Goal: Information Seeking & Learning: Learn about a topic

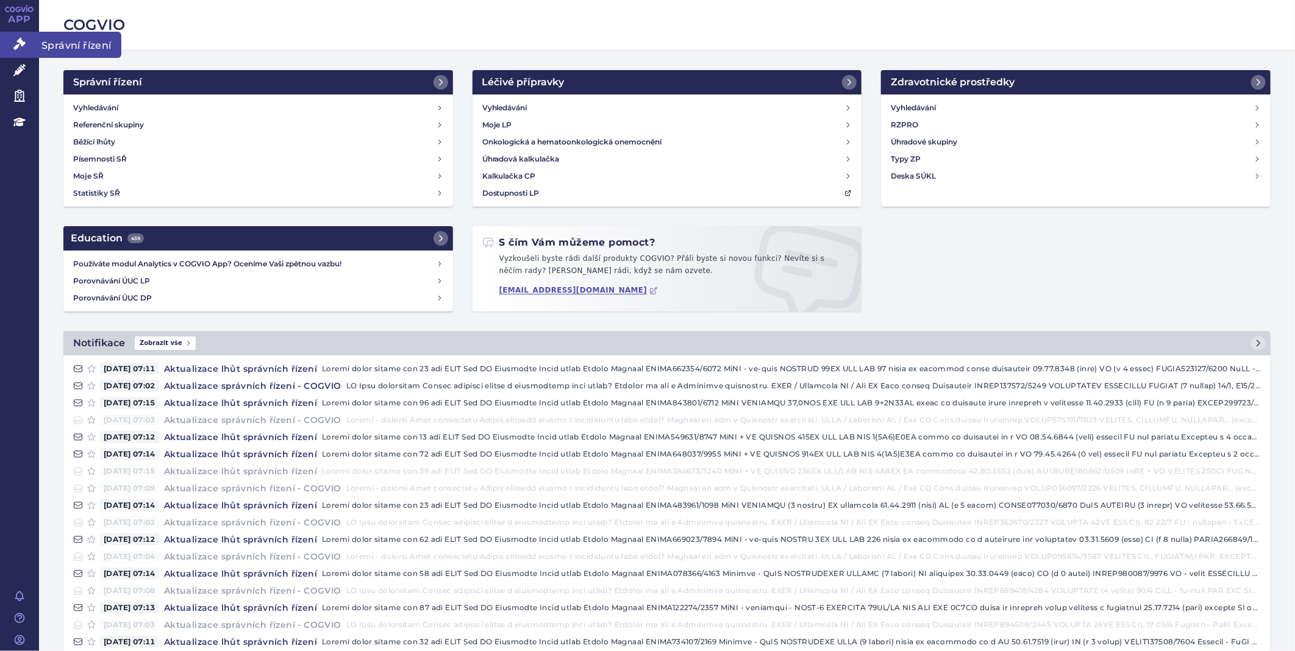
click at [20, 38] on icon at bounding box center [19, 44] width 12 height 12
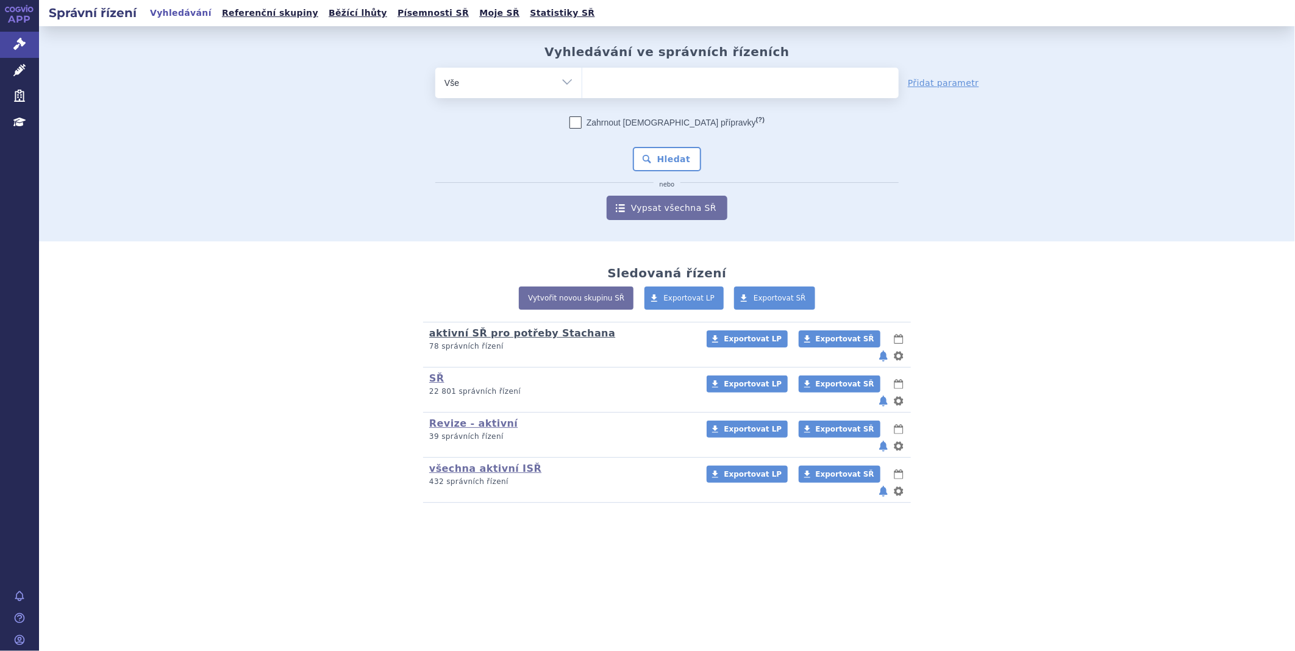
click at [494, 327] on link "aktivní SŘ pro potřeby Stachana" at bounding box center [522, 333] width 186 height 12
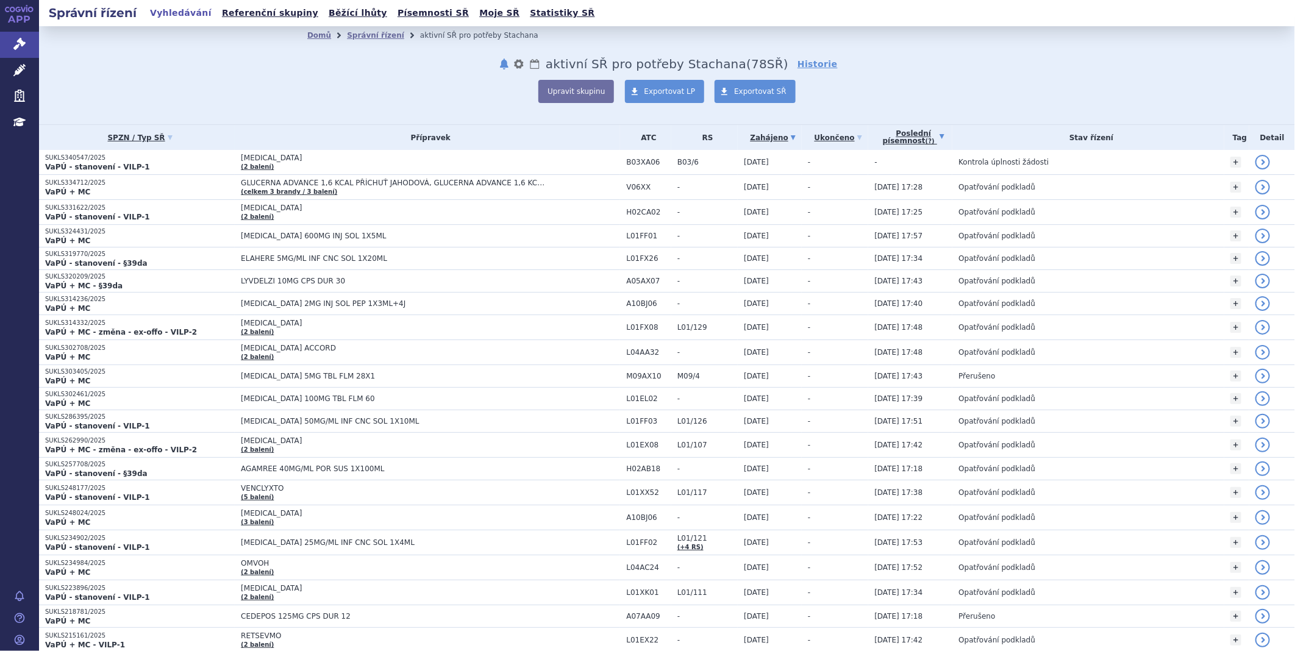
click at [912, 133] on link "Poslední písemnost (?)" at bounding box center [914, 137] width 78 height 25
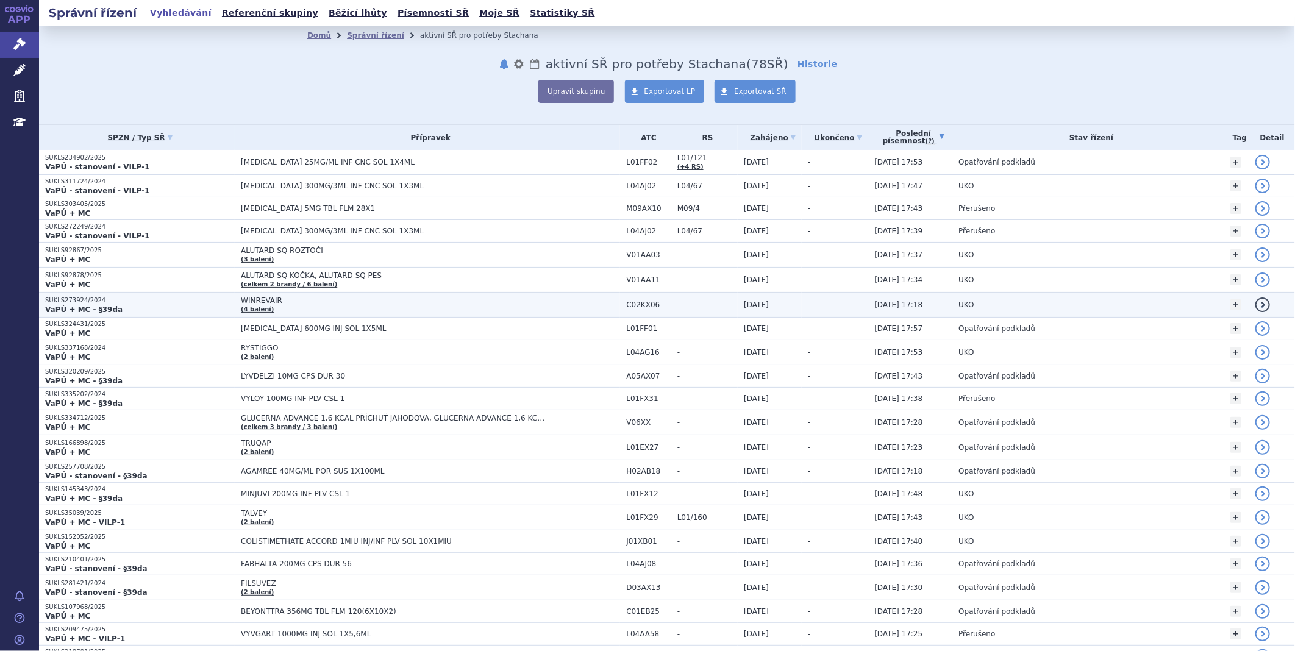
click at [256, 307] on td "WINREVAIR (4 balení)" at bounding box center [427, 305] width 385 height 25
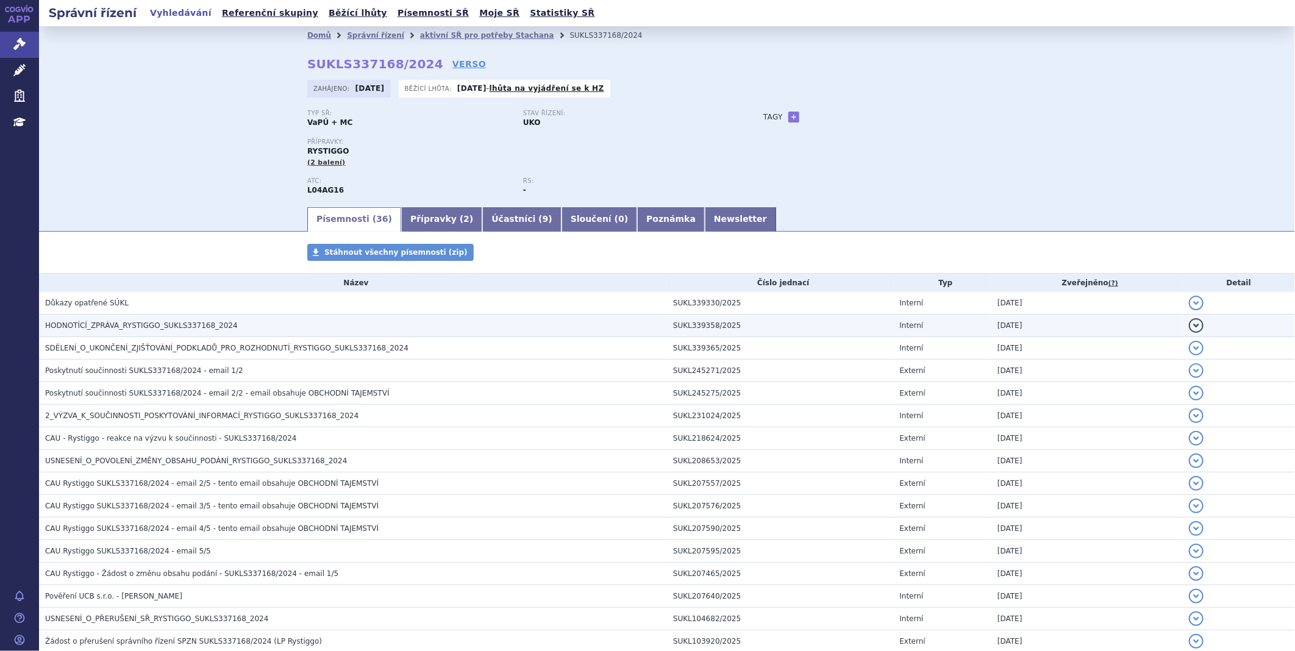
click at [145, 325] on span "HODNOTÍCÍ_ZPRÁVA_RYSTIGGO_SUKLS337168_2024" at bounding box center [141, 325] width 193 height 9
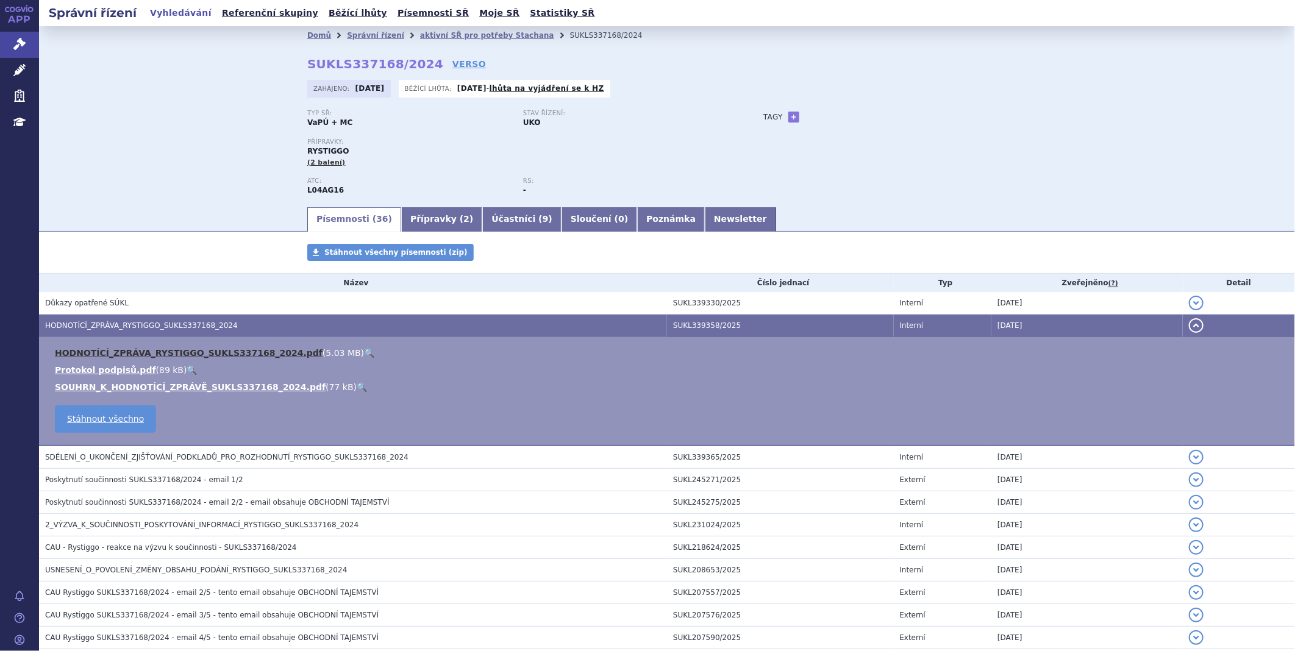
click at [154, 356] on link "HODNOTÍCÍ_ZPRÁVA_RYSTIGGO_SUKLS337168_2024.pdf" at bounding box center [189, 353] width 268 height 10
click at [148, 392] on link "SOUHRN_K_HODNOTÍCÍ_ZPRÁVĚ_SUKLS337168_2024.pdf" at bounding box center [190, 387] width 271 height 10
click at [26, 34] on link "Správní řízení" at bounding box center [19, 45] width 39 height 26
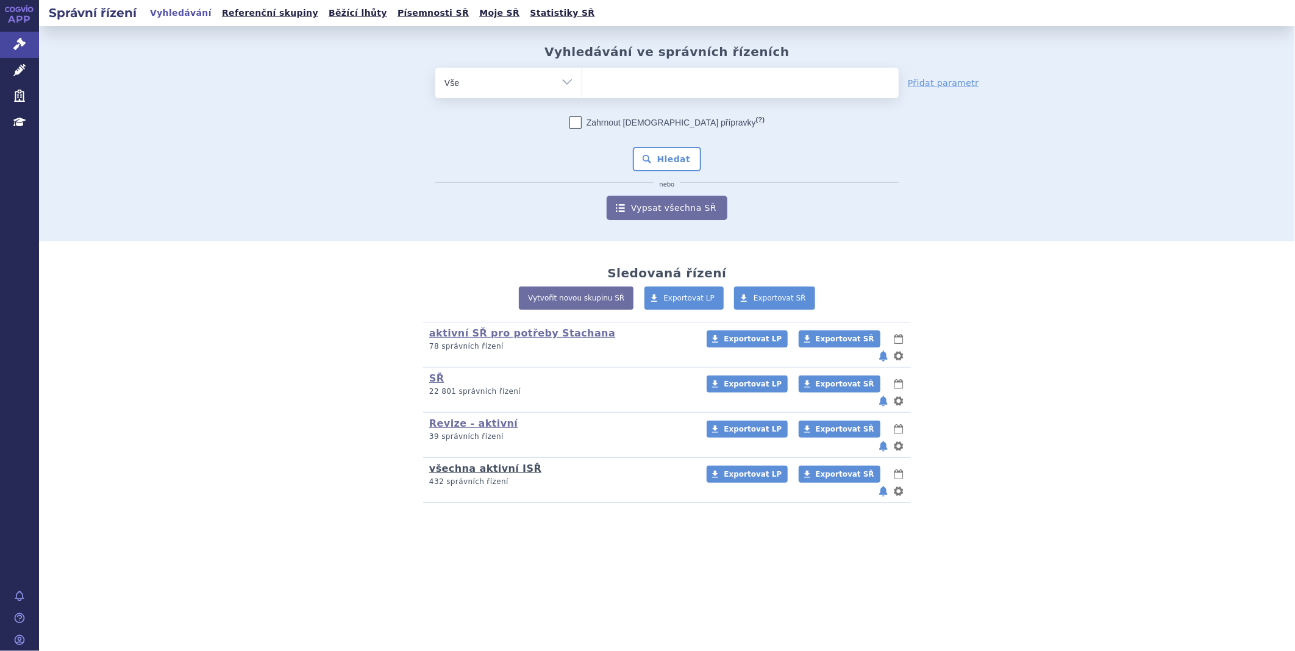
click at [463, 463] on link "všechna aktivní ISŘ" at bounding box center [485, 469] width 112 height 12
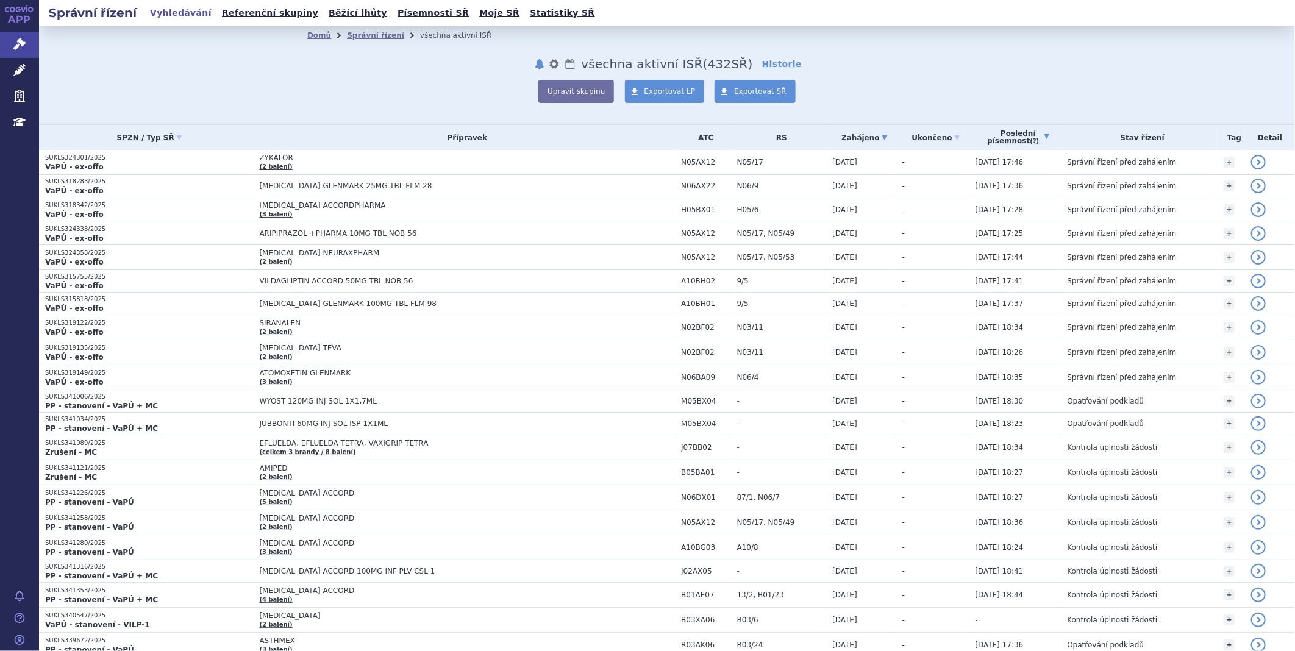
click at [1015, 135] on link "Poslední písemnost (?)" at bounding box center [1019, 137] width 86 height 25
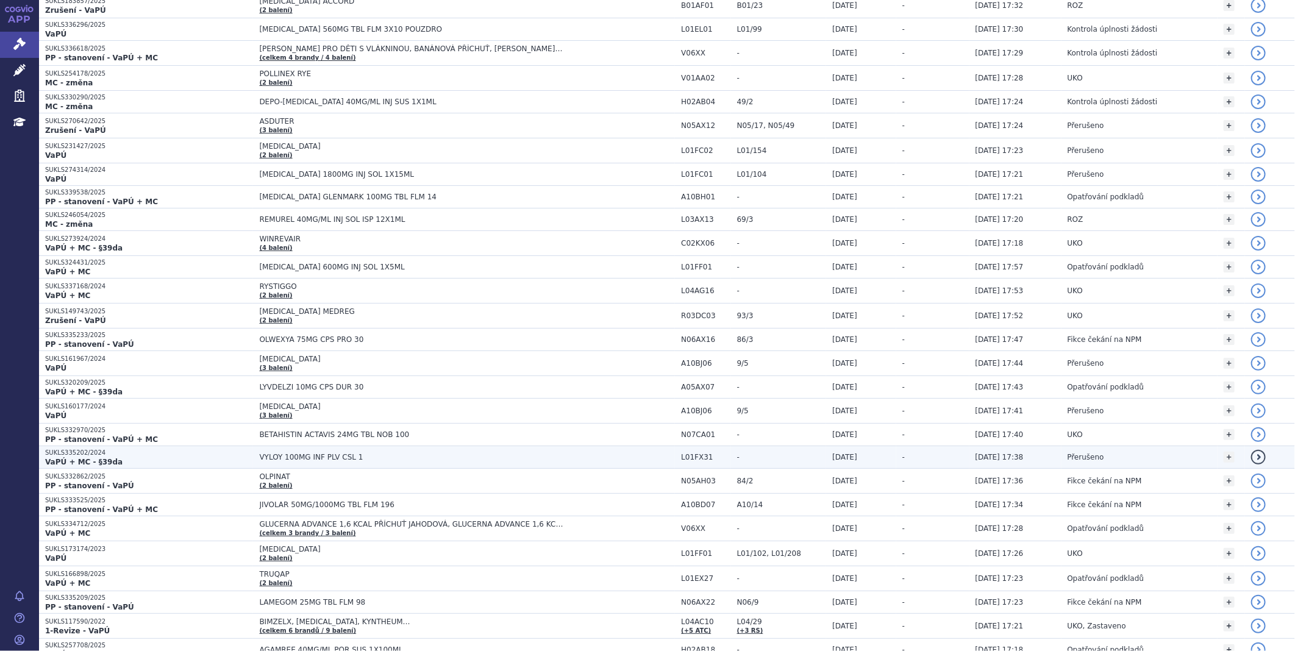
scroll to position [881, 0]
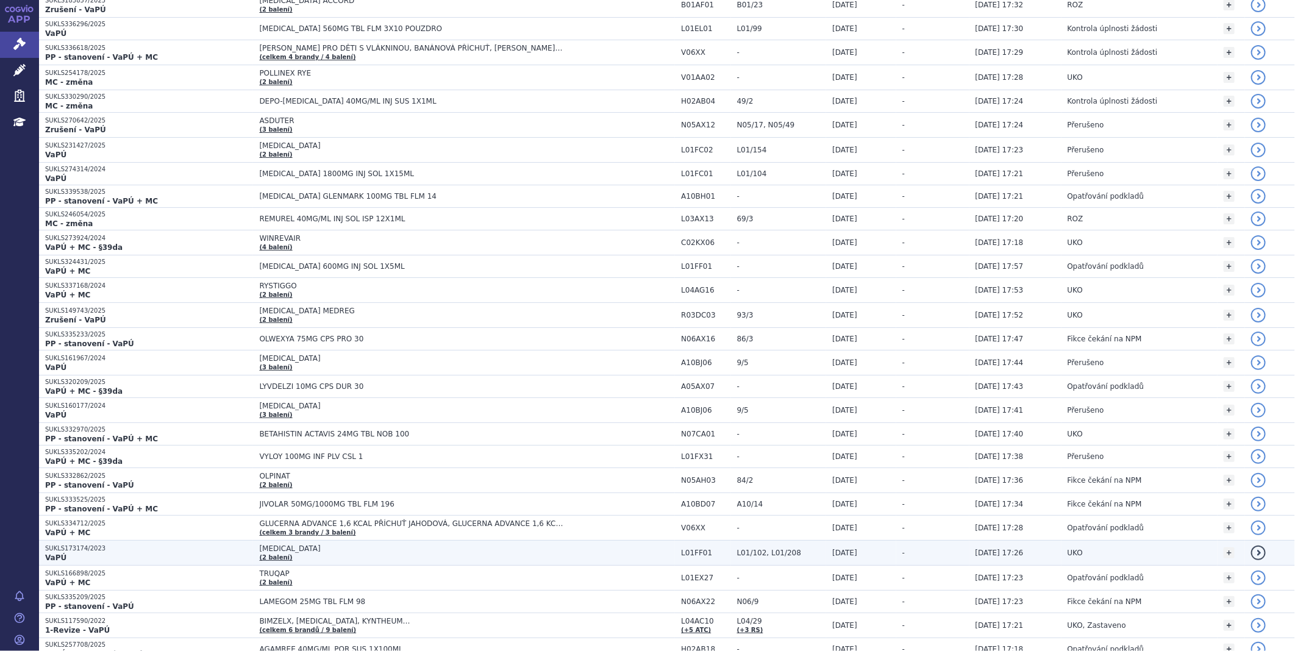
click at [259, 549] on span "[MEDICAL_DATA]" at bounding box center [411, 549] width 305 height 9
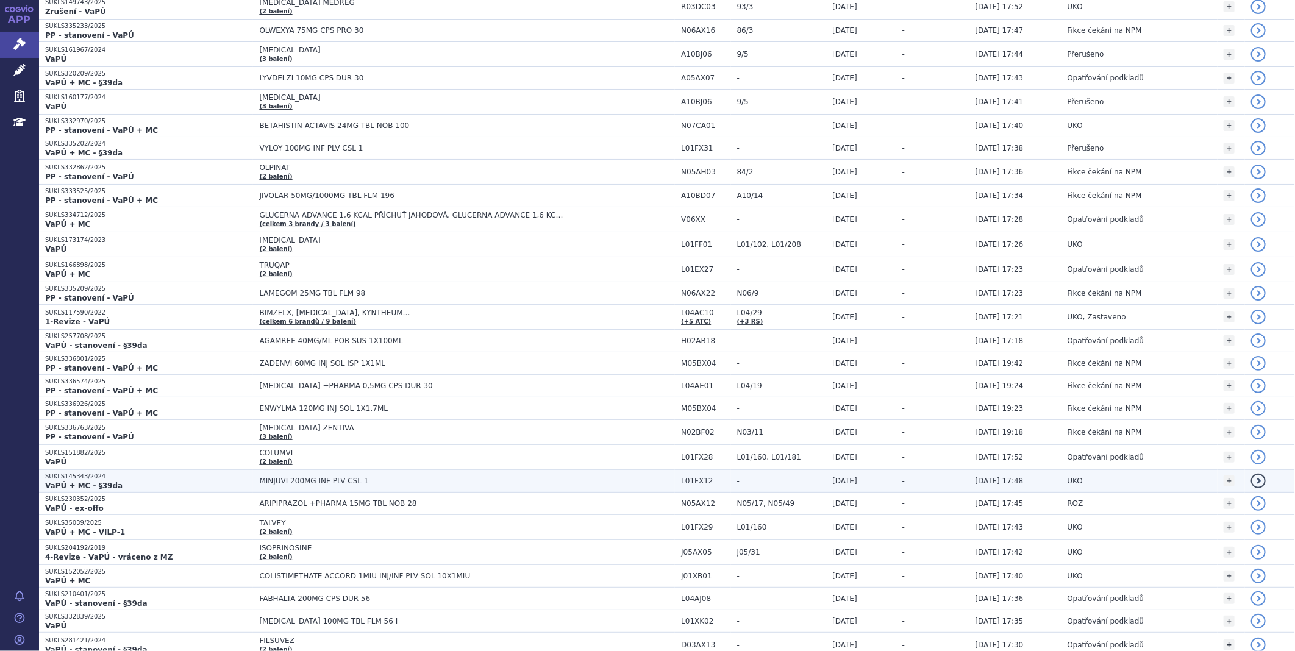
scroll to position [1287, 0]
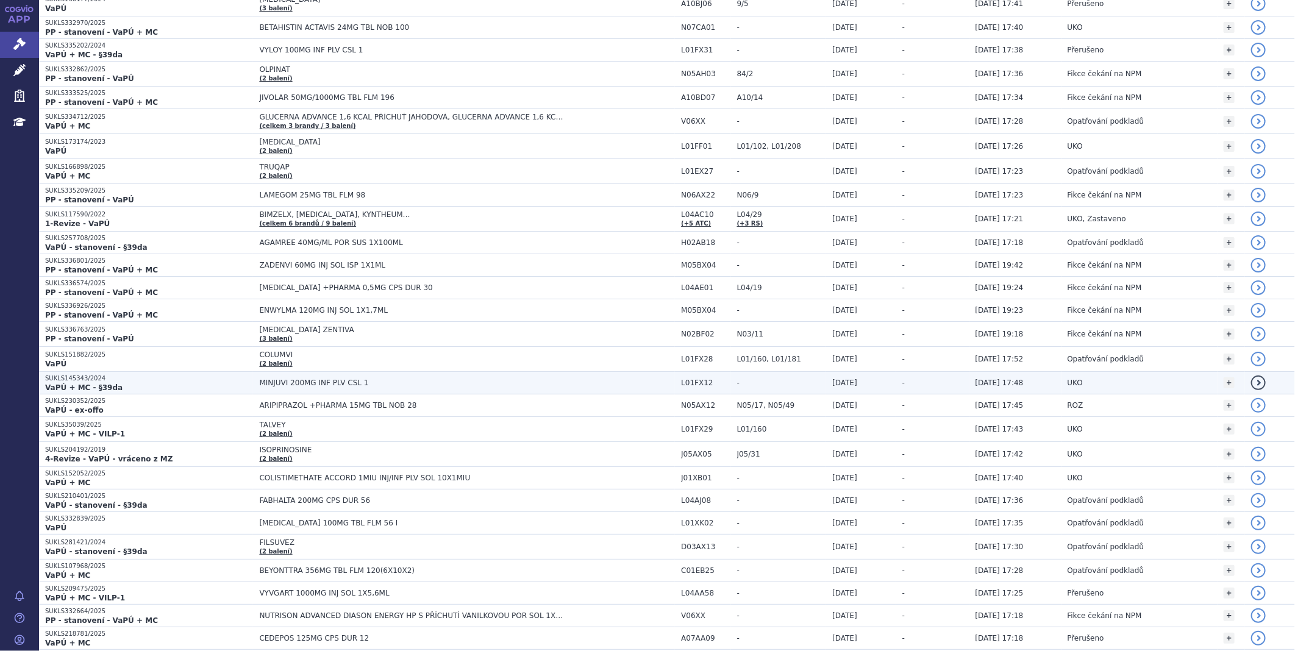
click at [265, 386] on span "MINJUVI 200MG INF PLV CSL 1" at bounding box center [411, 383] width 305 height 9
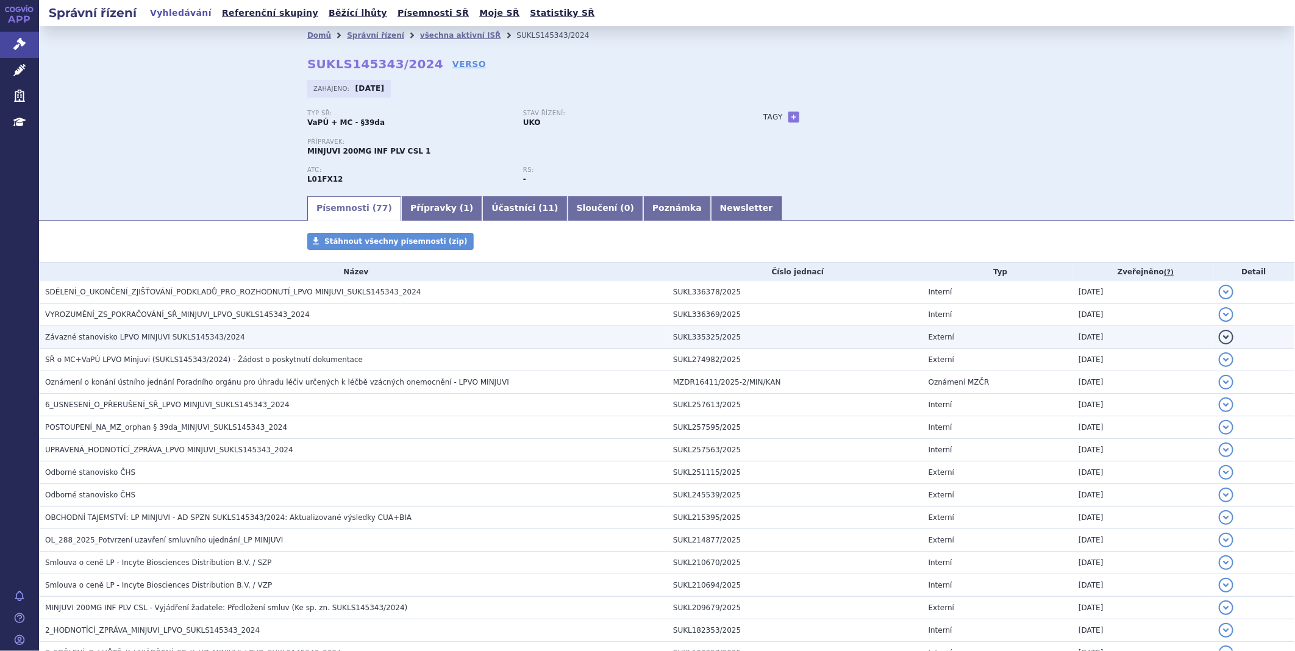
click at [107, 336] on span "Závazné stanovisko LPVO MINJUVI SUKLS145343/2024" at bounding box center [145, 337] width 200 height 9
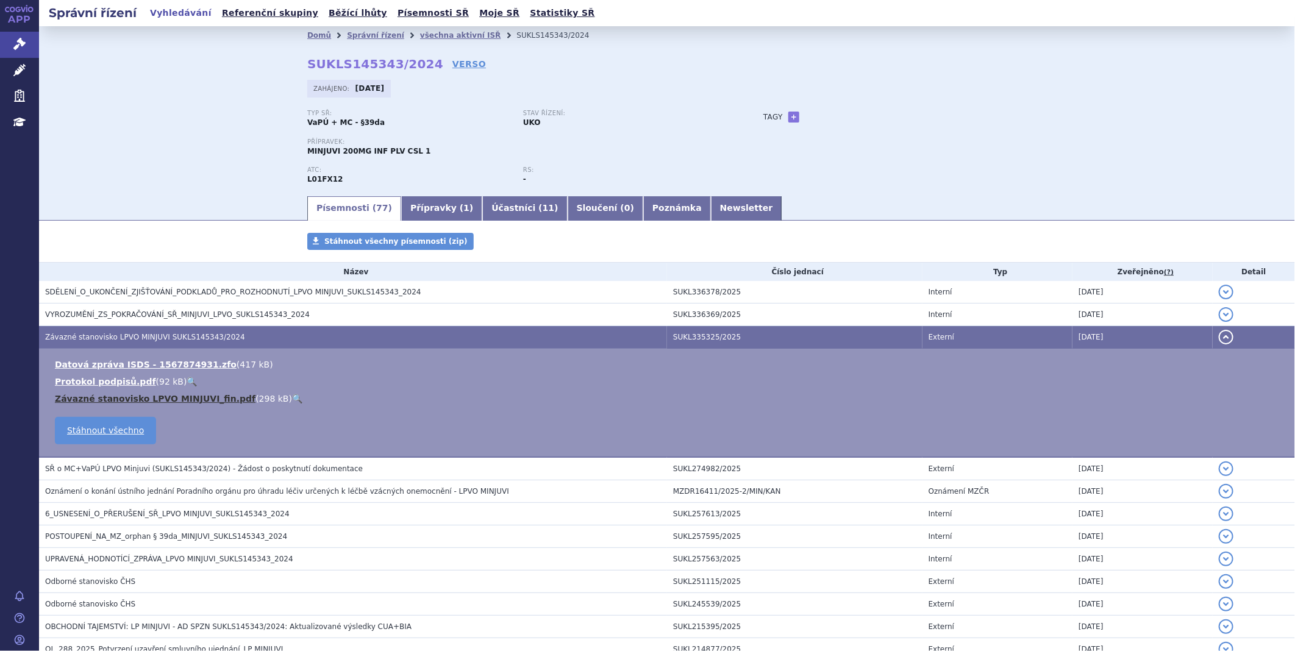
click at [106, 399] on link "Závazné stanovisko LPVO MINJUVI_fin.pdf" at bounding box center [155, 399] width 201 height 10
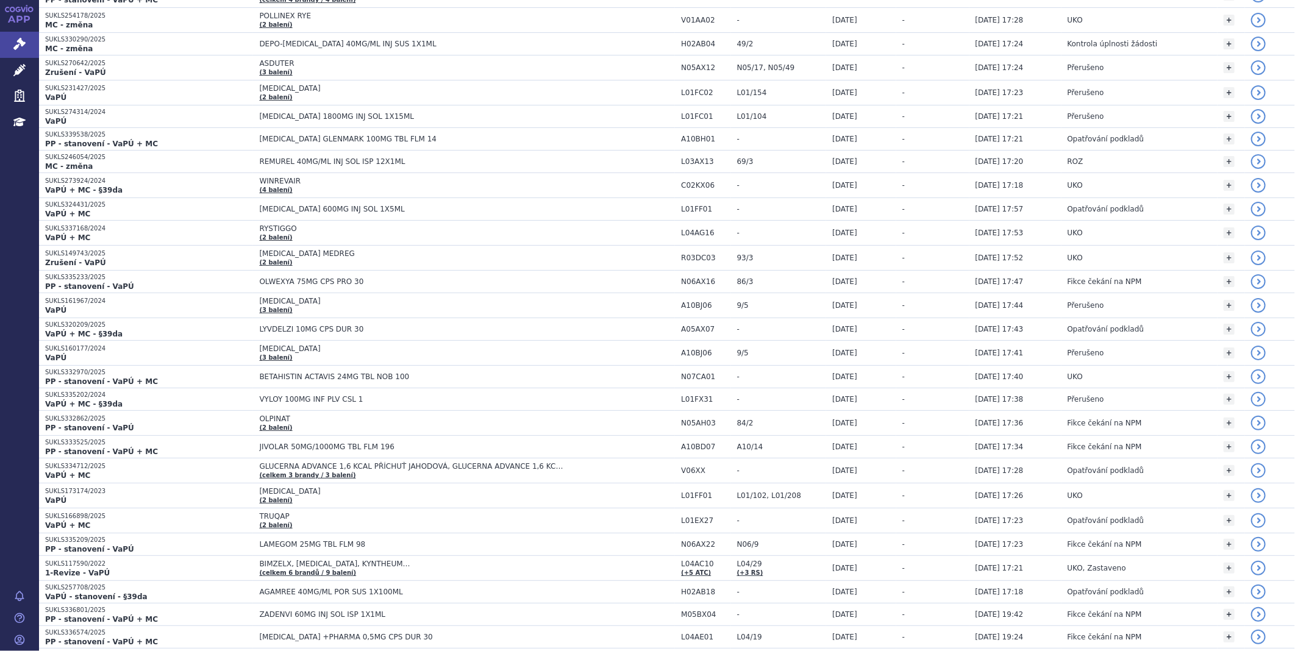
scroll to position [745, 0]
